Goal: Check status: Check status

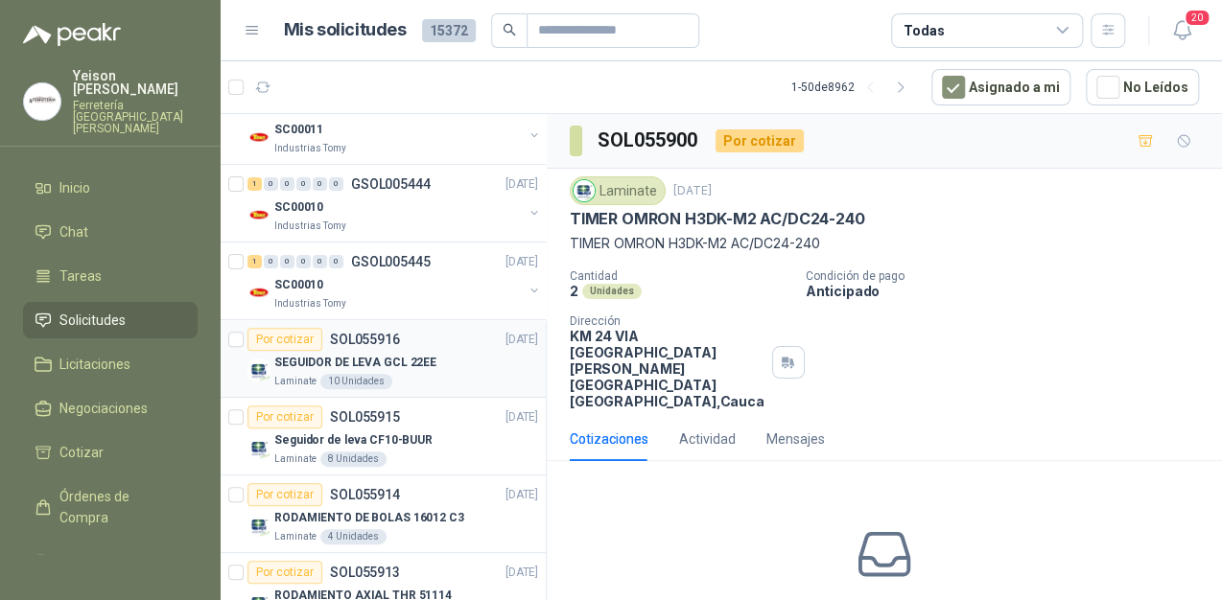
scroll to position [230, 0]
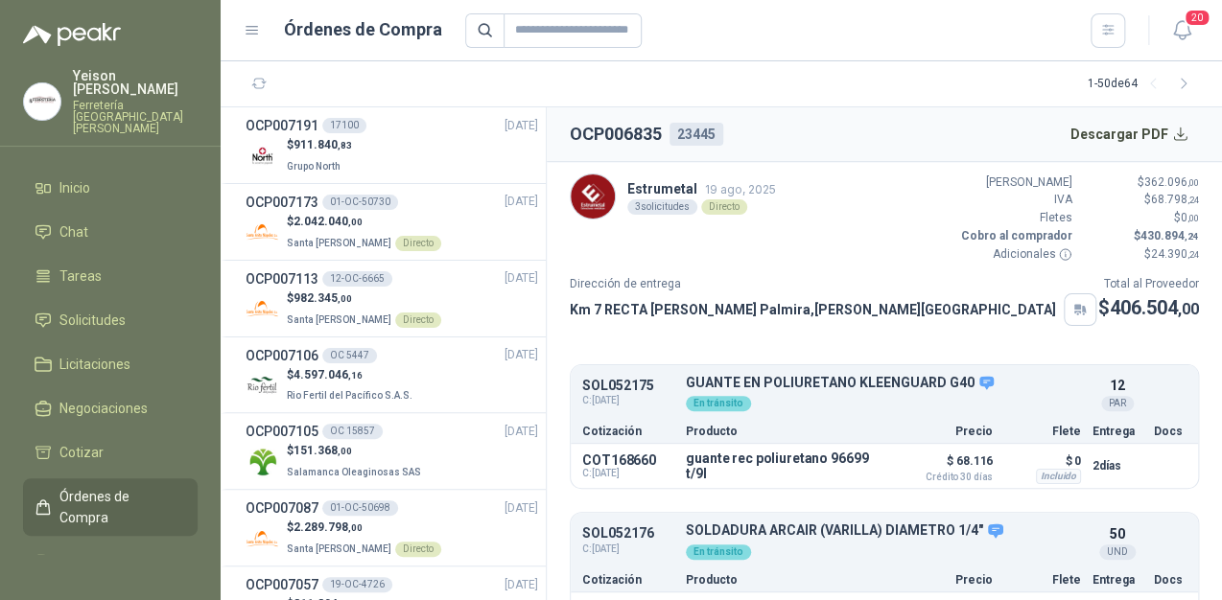
scroll to position [210, 0]
